Goal: Task Accomplishment & Management: Manage account settings

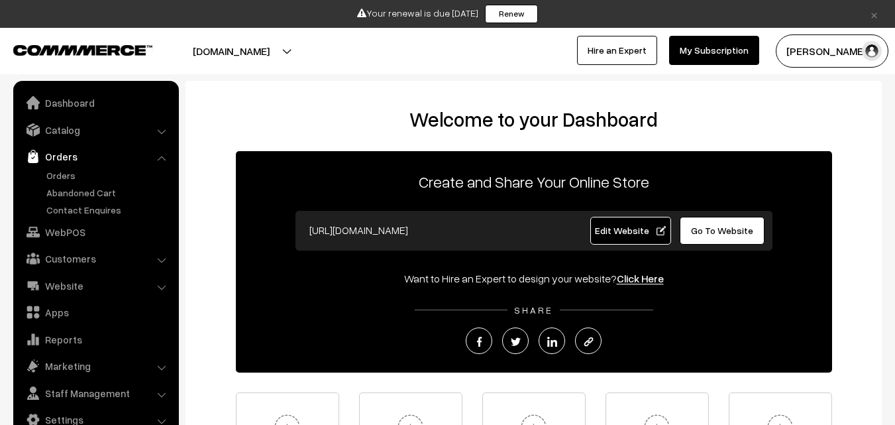
click at [61, 172] on link "Orders" at bounding box center [108, 175] width 131 height 14
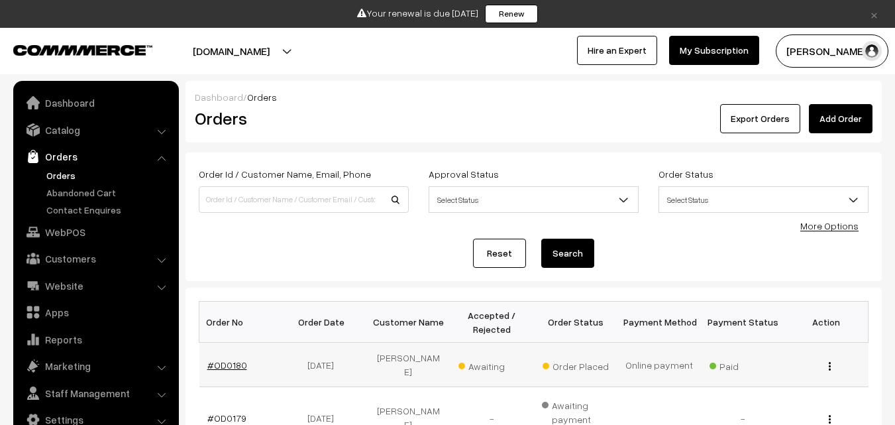
click at [223, 360] on link "#OD0180" at bounding box center [227, 364] width 40 height 11
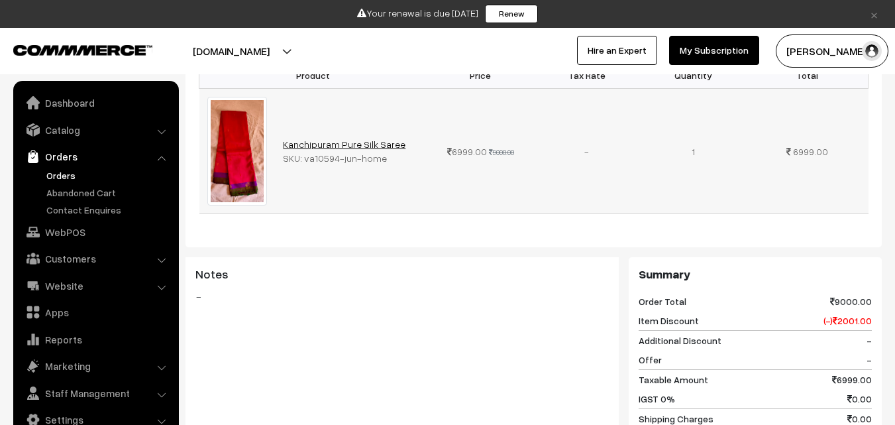
scroll to position [398, 0]
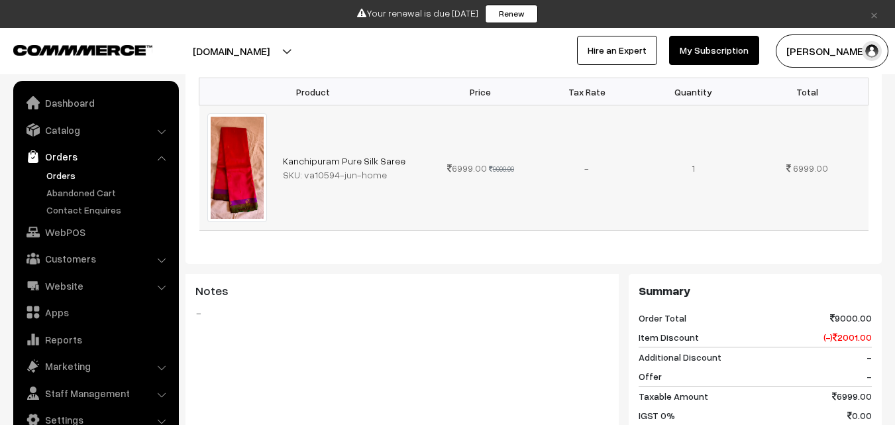
drag, startPoint x: 303, startPoint y: 159, endPoint x: 386, endPoint y: 159, distance: 82.8
click at [386, 168] on div "SKU: va10594-jun-home" at bounding box center [351, 175] width 137 height 14
copy div "va10594-jun-home"
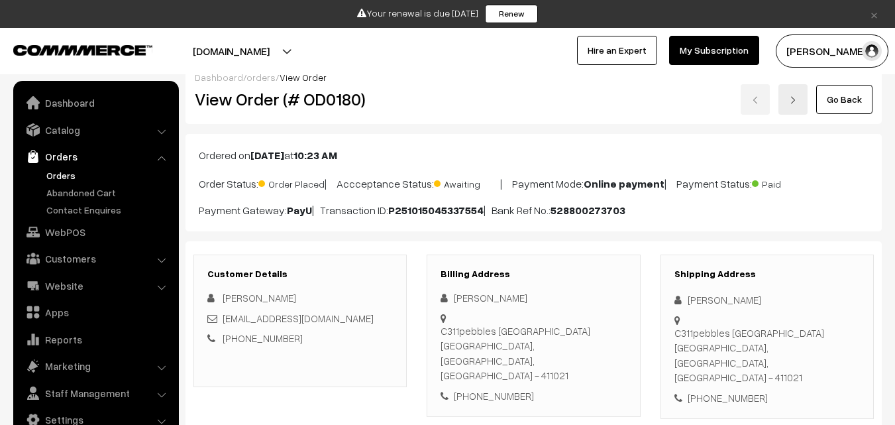
scroll to position [0, 0]
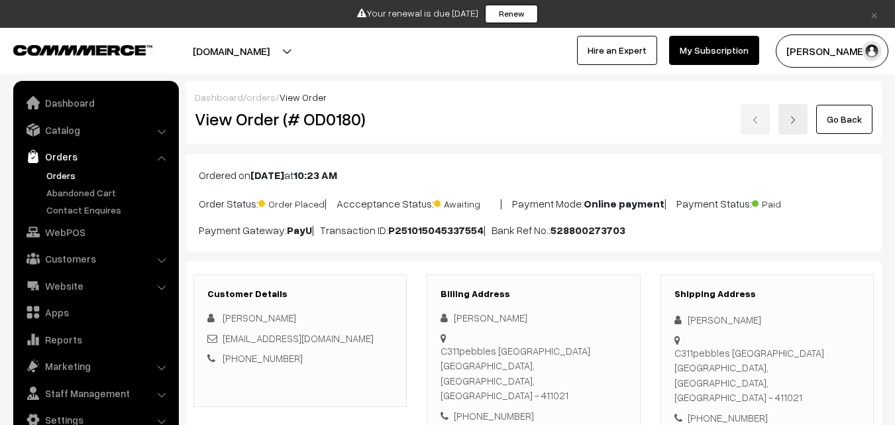
click at [58, 174] on link "Orders" at bounding box center [108, 175] width 131 height 14
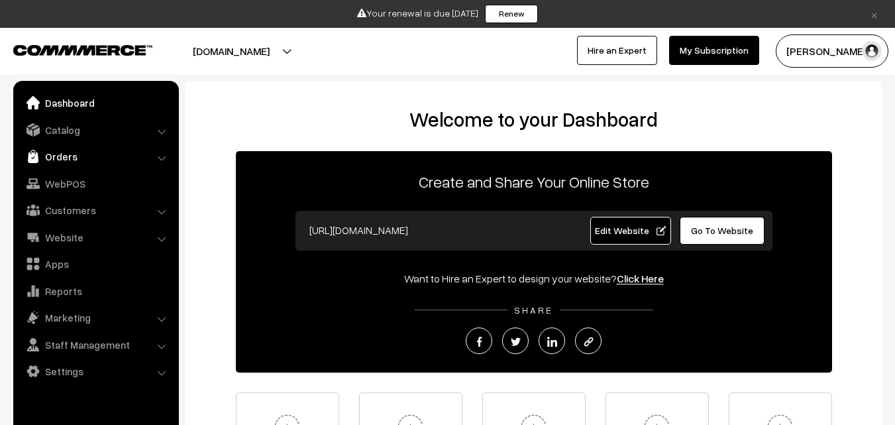
click at [59, 158] on link "Orders" at bounding box center [96, 156] width 158 height 24
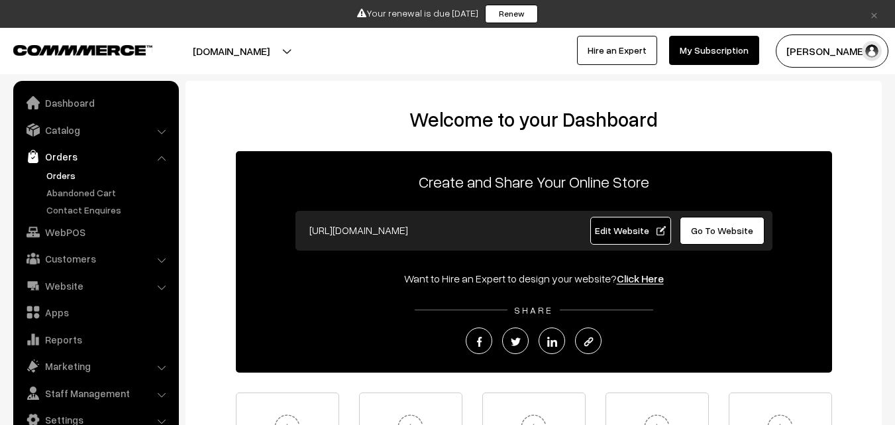
click at [66, 177] on link "Orders" at bounding box center [108, 175] width 131 height 14
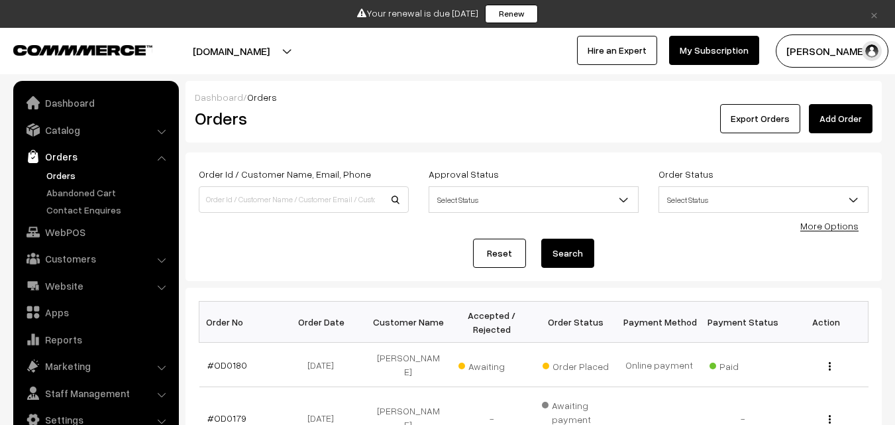
scroll to position [133, 0]
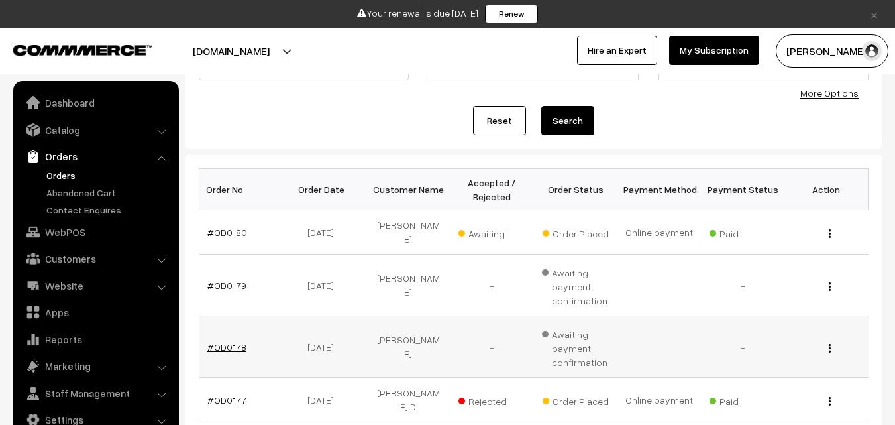
click at [223, 341] on link "#OD0178" at bounding box center [226, 346] width 39 height 11
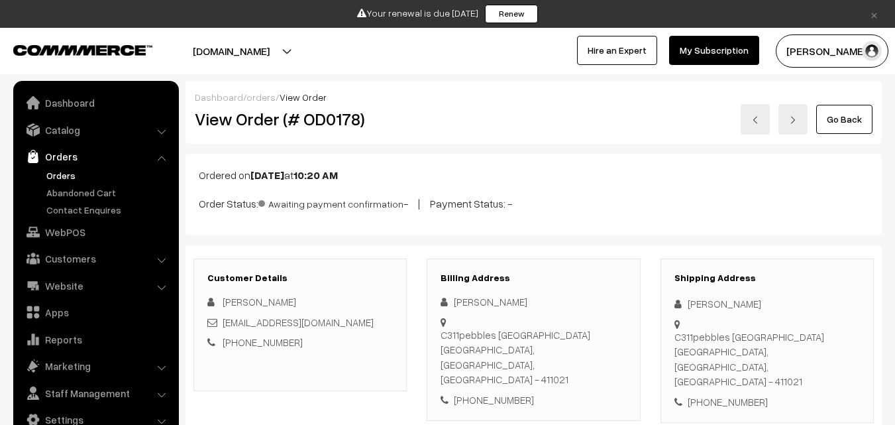
scroll to position [265, 0]
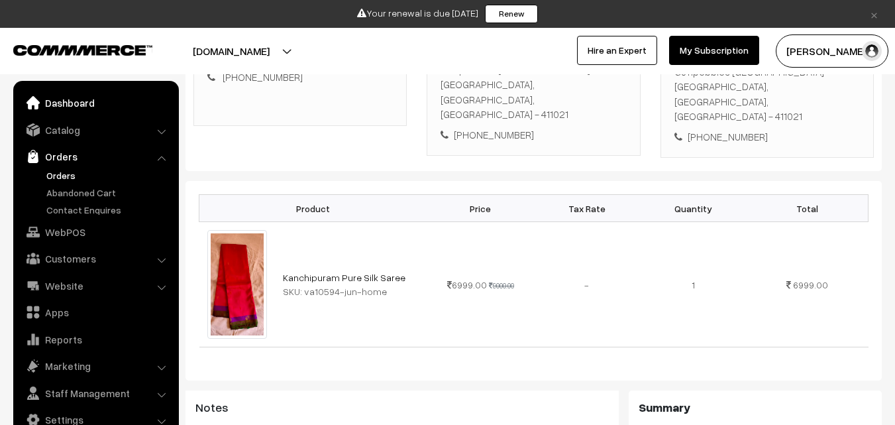
click at [72, 106] on link "Dashboard" at bounding box center [96, 103] width 158 height 24
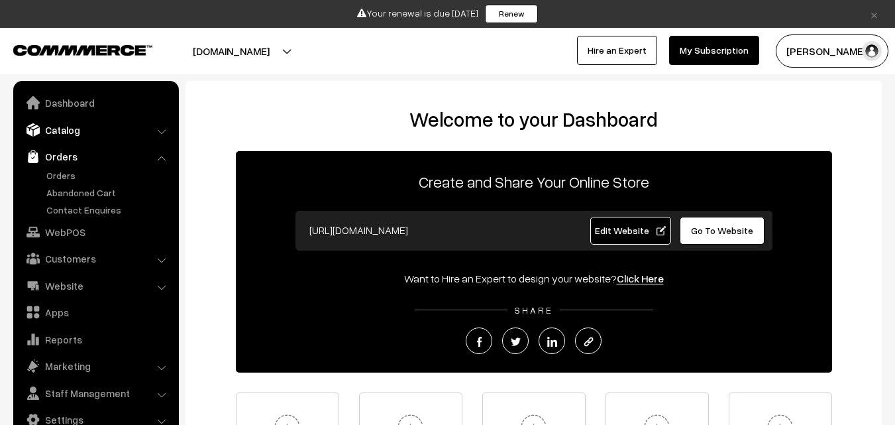
click at [74, 129] on link "Catalog" at bounding box center [96, 130] width 158 height 24
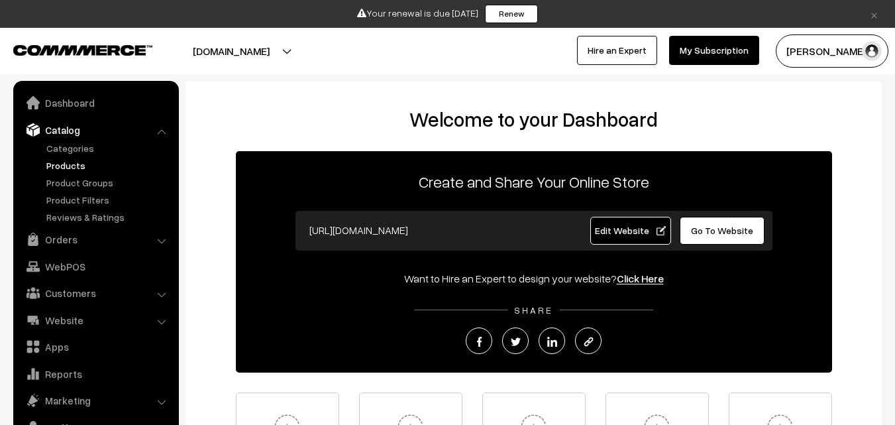
click at [72, 164] on link "Products" at bounding box center [108, 165] width 131 height 14
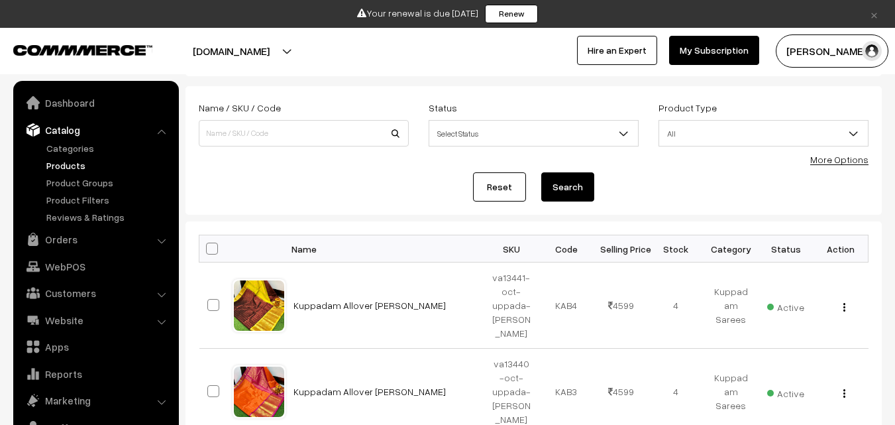
scroll to position [33, 0]
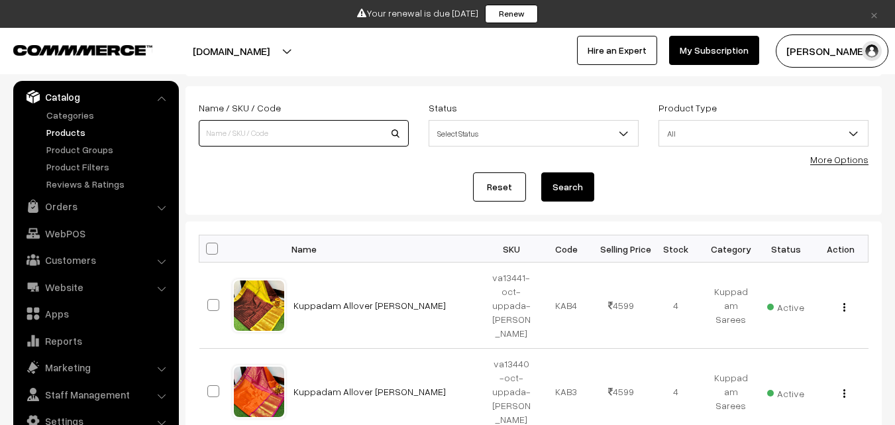
paste input "va10594-jun-home"
type input "va10594-jun-home"
click at [571, 188] on button "Search" at bounding box center [567, 186] width 53 height 29
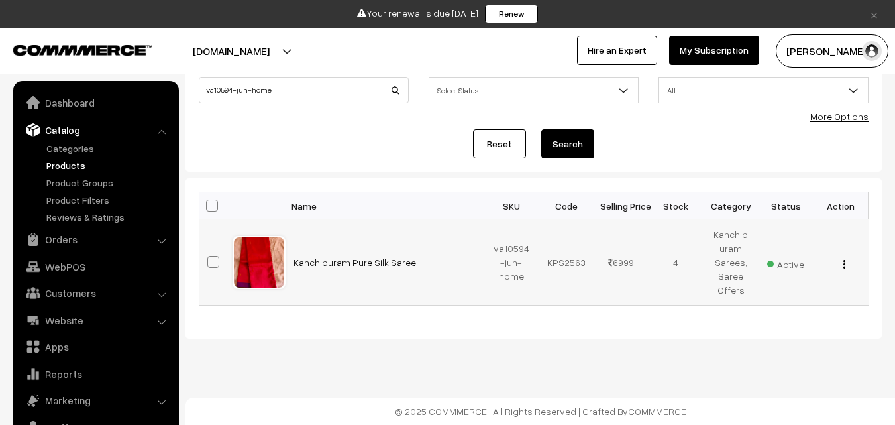
scroll to position [33, 0]
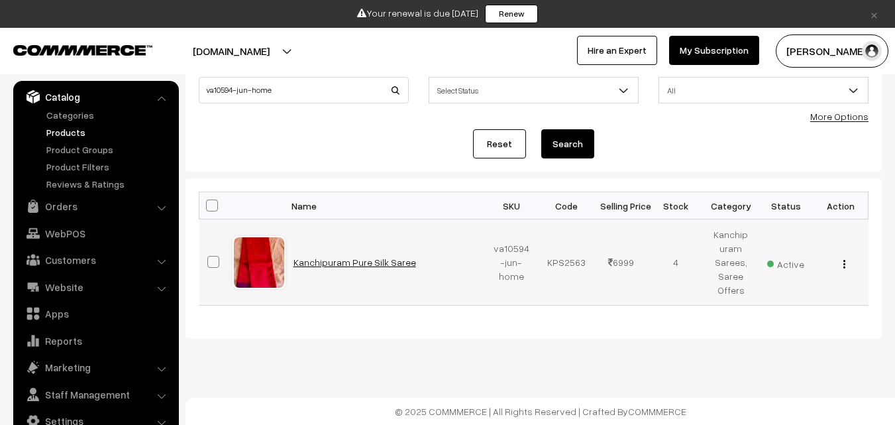
click at [341, 263] on link "Kanchipuram Pure Silk Saree" at bounding box center [355, 261] width 123 height 11
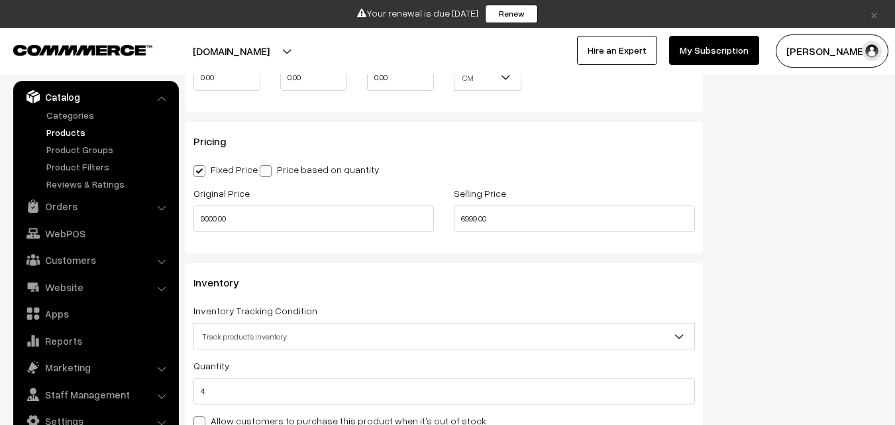
scroll to position [1259, 0]
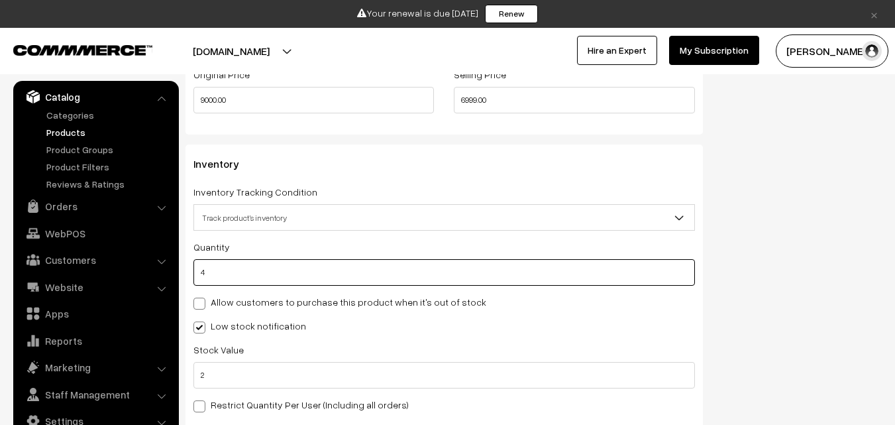
drag, startPoint x: 214, startPoint y: 266, endPoint x: 199, endPoint y: 268, distance: 15.3
click at [199, 268] on input "4" at bounding box center [444, 272] width 502 height 27
type input "0"
type input "4"
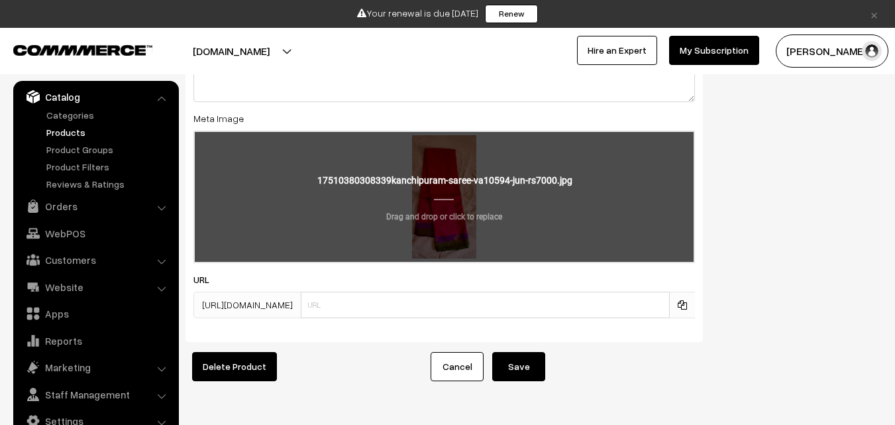
scroll to position [2105, 0]
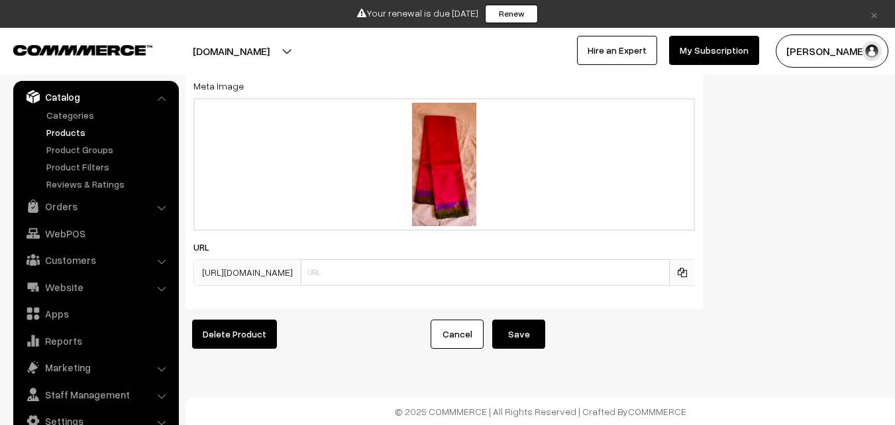
type input "0"
click at [516, 319] on button "Save" at bounding box center [518, 333] width 53 height 29
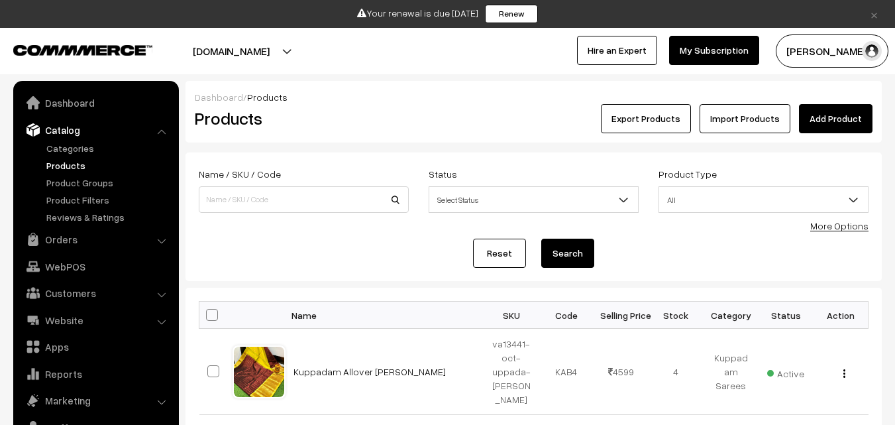
scroll to position [33, 0]
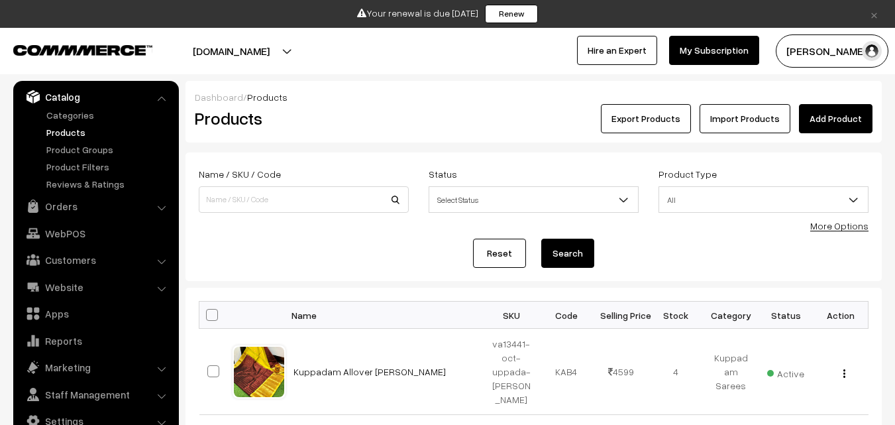
click at [74, 137] on link "Products" at bounding box center [108, 132] width 131 height 14
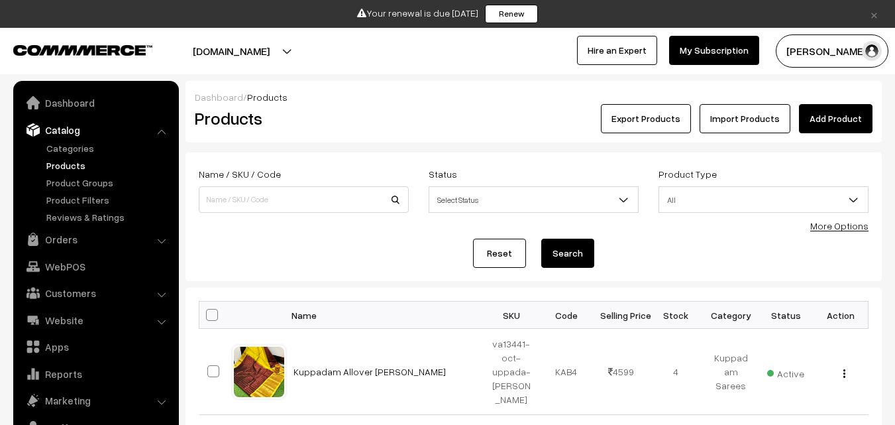
scroll to position [33, 0]
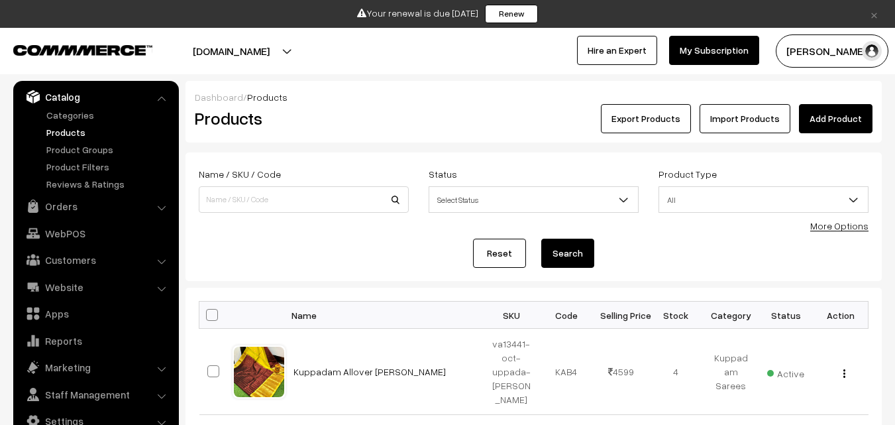
click at [54, 135] on link "Products" at bounding box center [108, 132] width 131 height 14
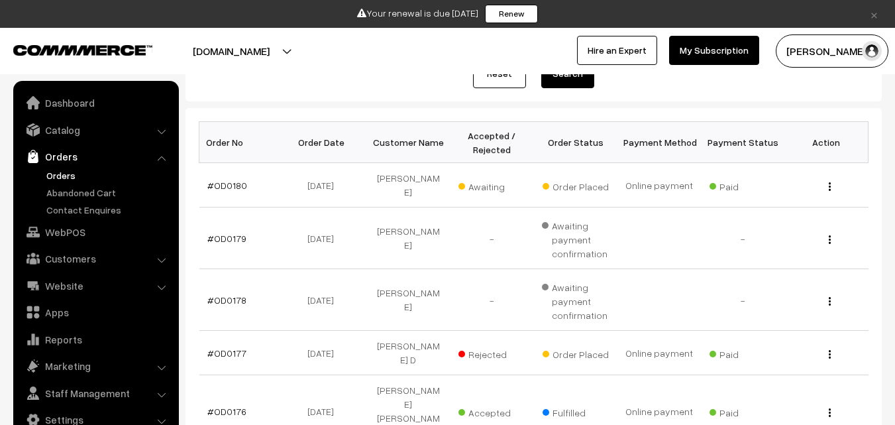
scroll to position [199, 0]
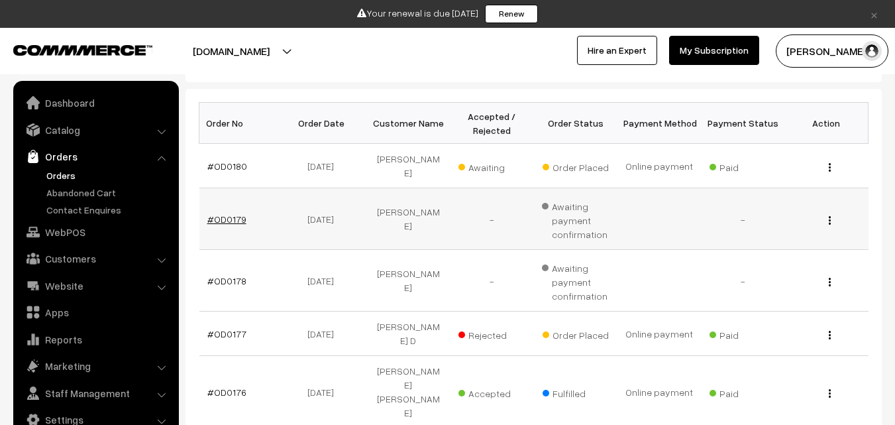
click at [223, 213] on link "#OD0179" at bounding box center [226, 218] width 39 height 11
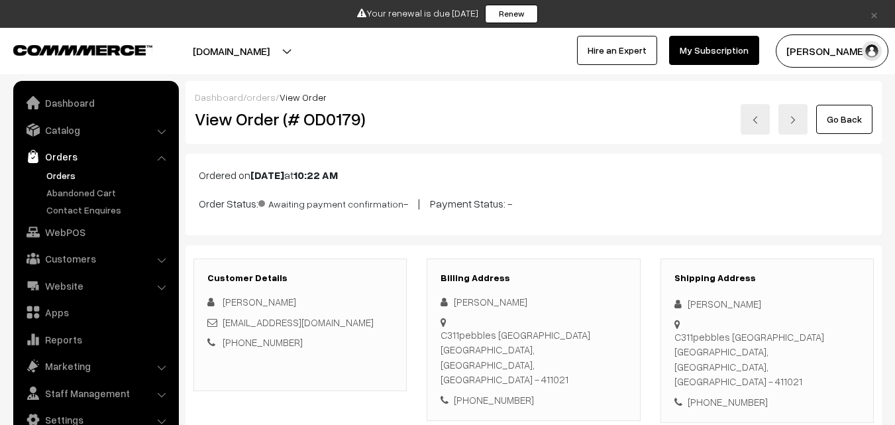
click at [48, 177] on link "Orders" at bounding box center [108, 175] width 131 height 14
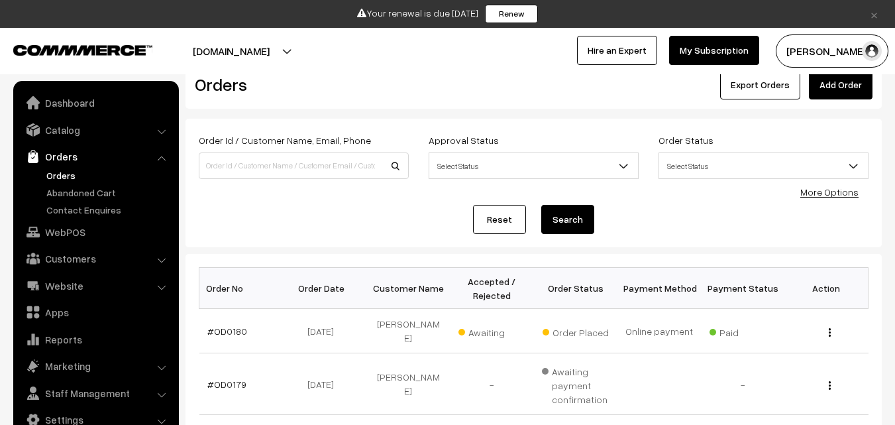
scroll to position [133, 0]
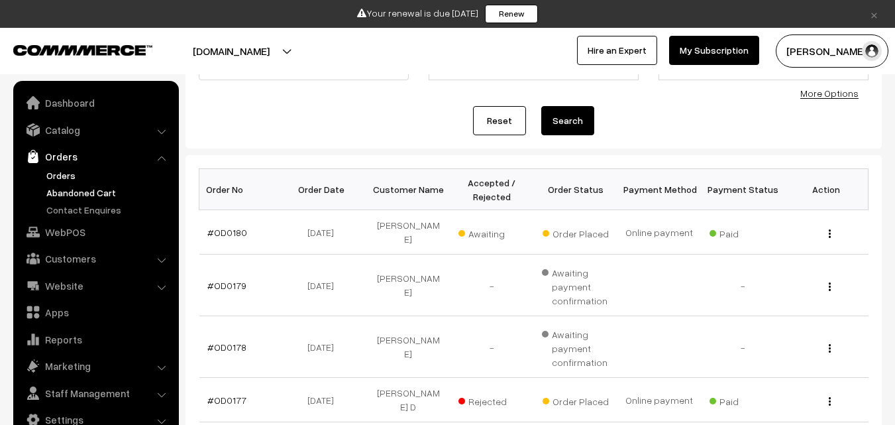
click at [92, 191] on link "Abandoned Cart" at bounding box center [108, 193] width 131 height 14
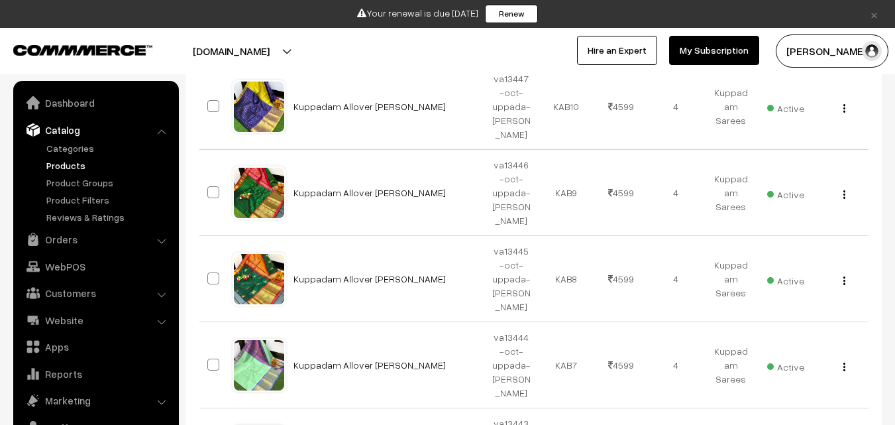
scroll to position [33, 0]
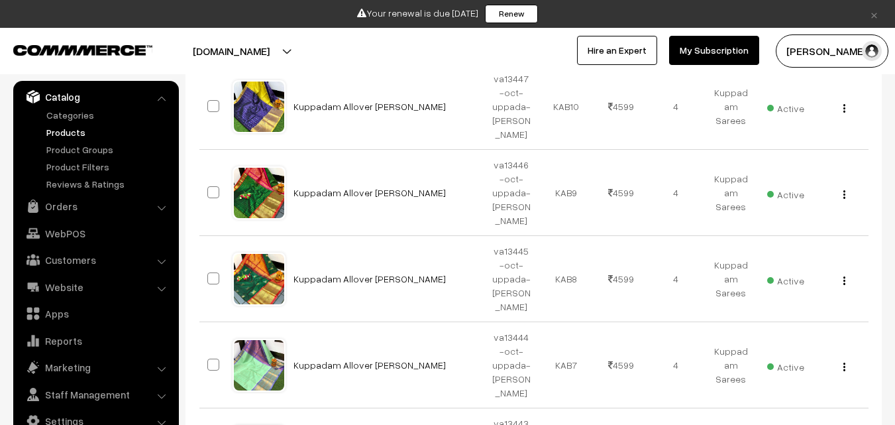
click at [74, 133] on link "Products" at bounding box center [108, 132] width 131 height 14
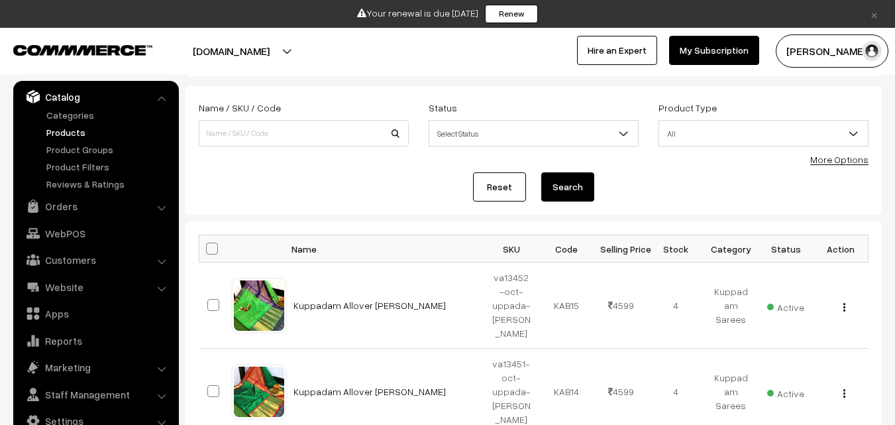
scroll to position [66, 0]
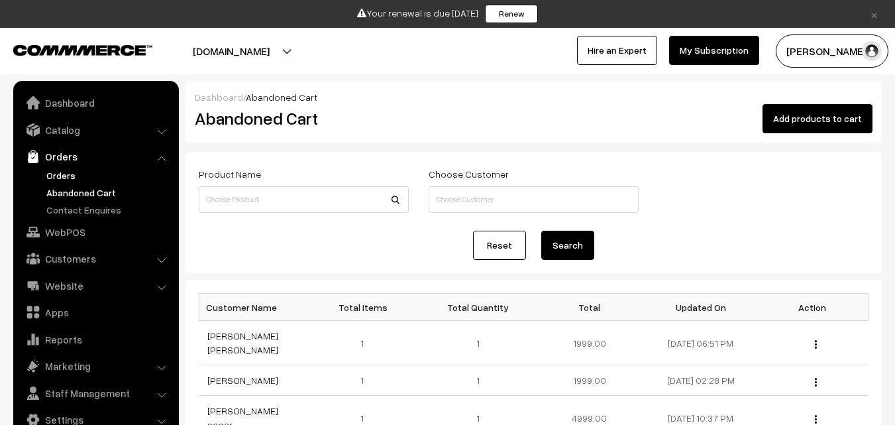
click at [66, 173] on link "Orders" at bounding box center [108, 175] width 131 height 14
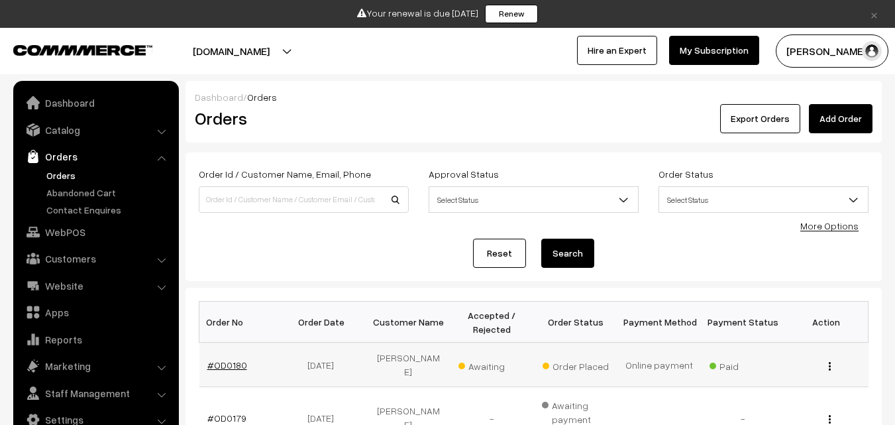
click at [237, 363] on link "#OD0180" at bounding box center [227, 364] width 40 height 11
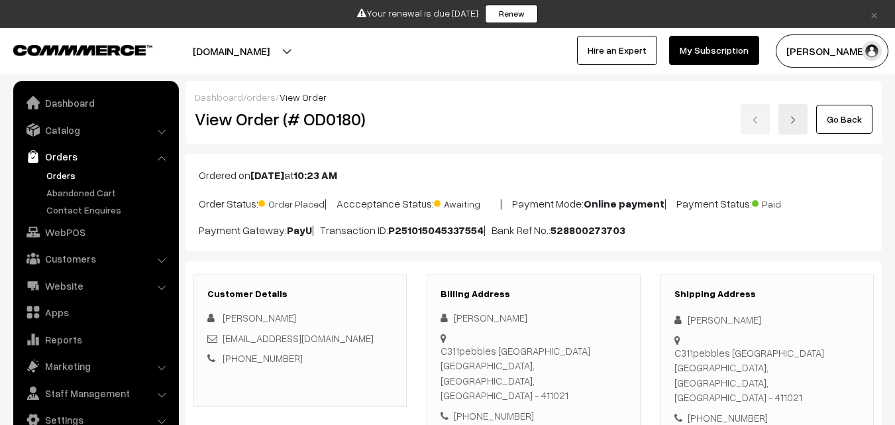
scroll to position [199, 0]
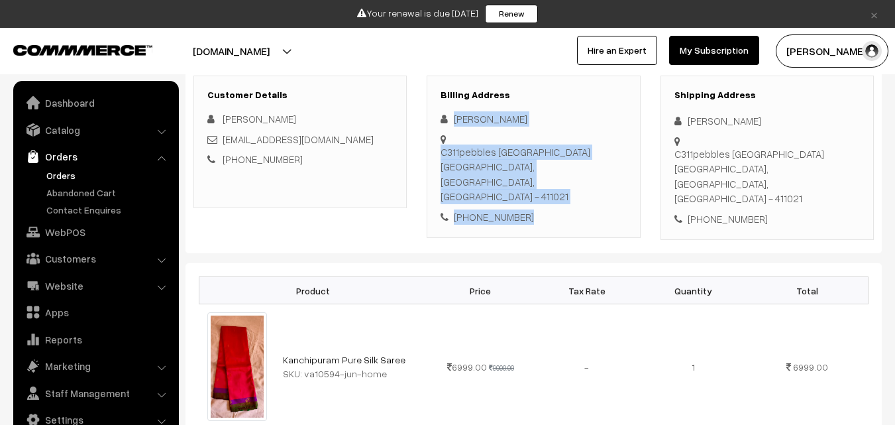
drag, startPoint x: 455, startPoint y: 118, endPoint x: 535, endPoint y: 200, distance: 115.3
click at [535, 200] on div "Supriya Das C311pebbles urbaniasiddharth nagarbavdhan pune 411021 Pune, Maharas…" at bounding box center [534, 167] width 186 height 113
copy div "Supriya Das C311pebbles urbaniasiddharth nagarbavdhan pune 411021 Pune, Maharas…"
click at [75, 197] on link "Abandoned Cart" at bounding box center [108, 193] width 131 height 14
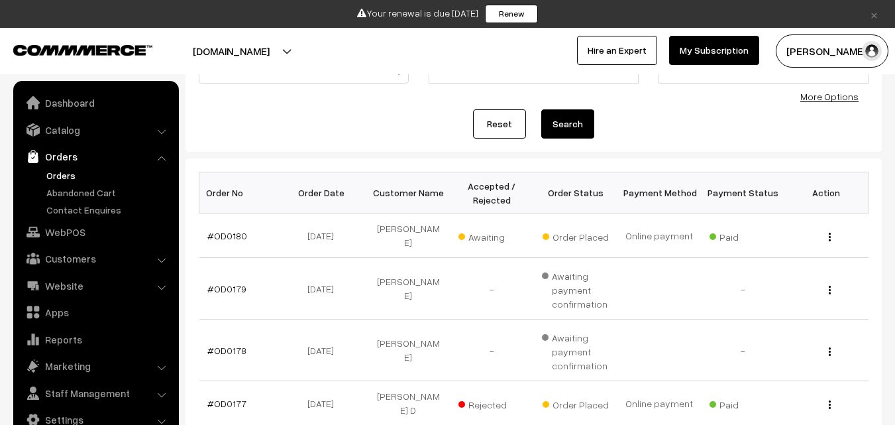
scroll to position [133, 0]
